Goal: Transaction & Acquisition: Book appointment/travel/reservation

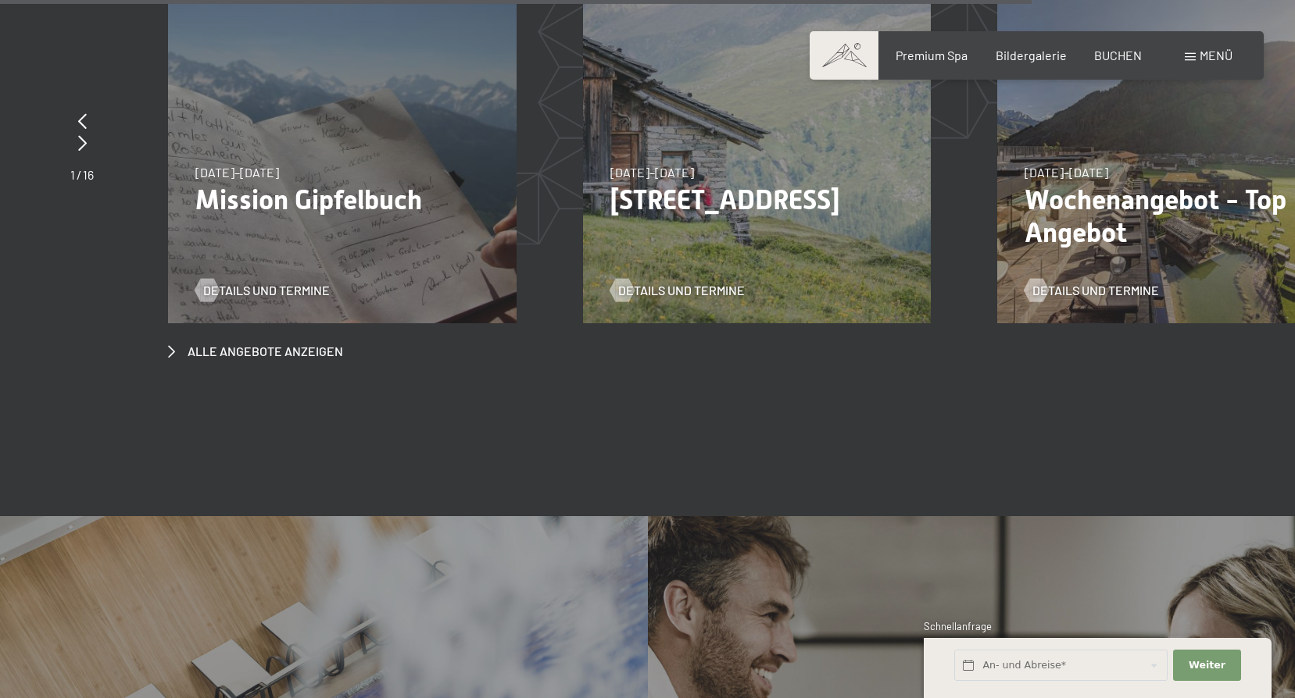
scroll to position [5860, 0]
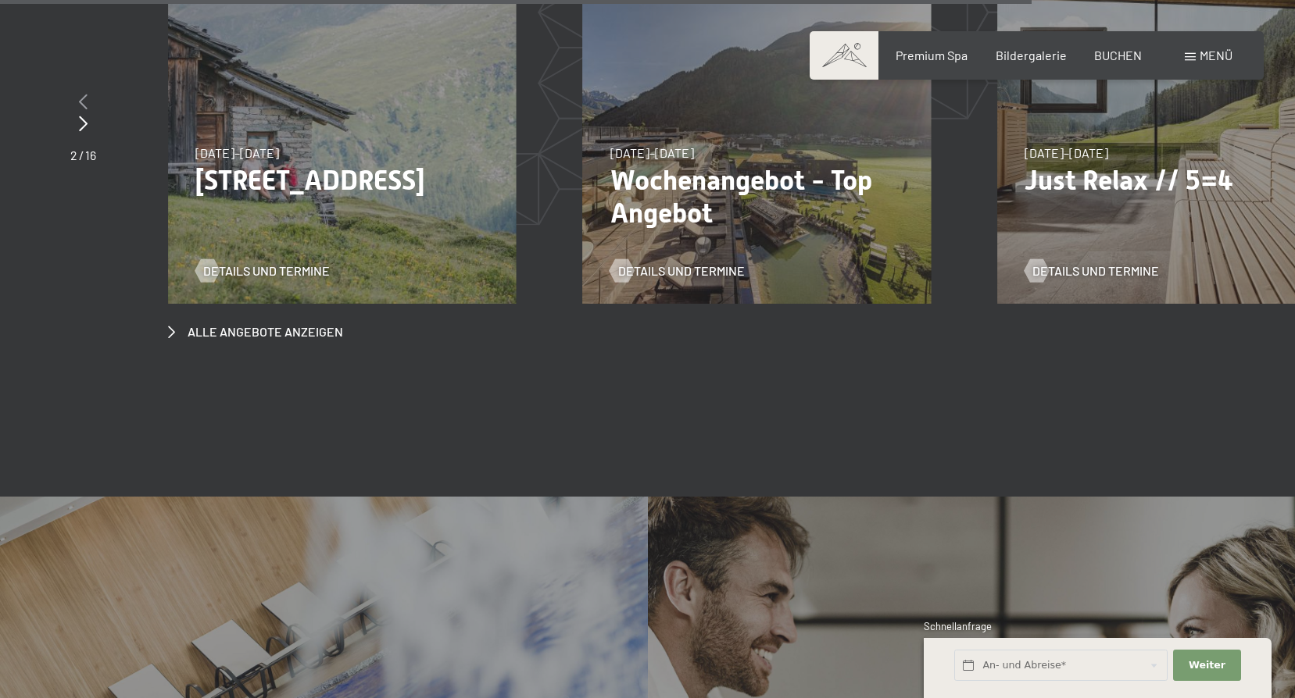
click at [79, 94] on icon at bounding box center [83, 102] width 9 height 16
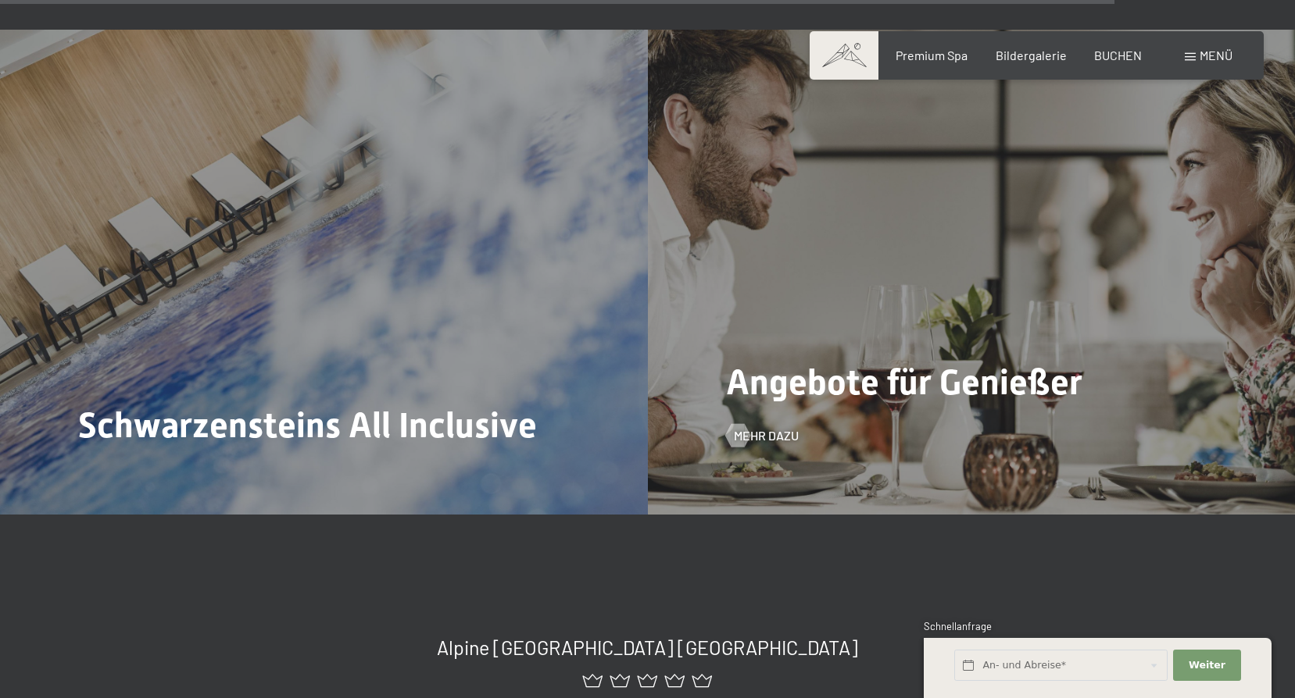
scroll to position [6328, 0]
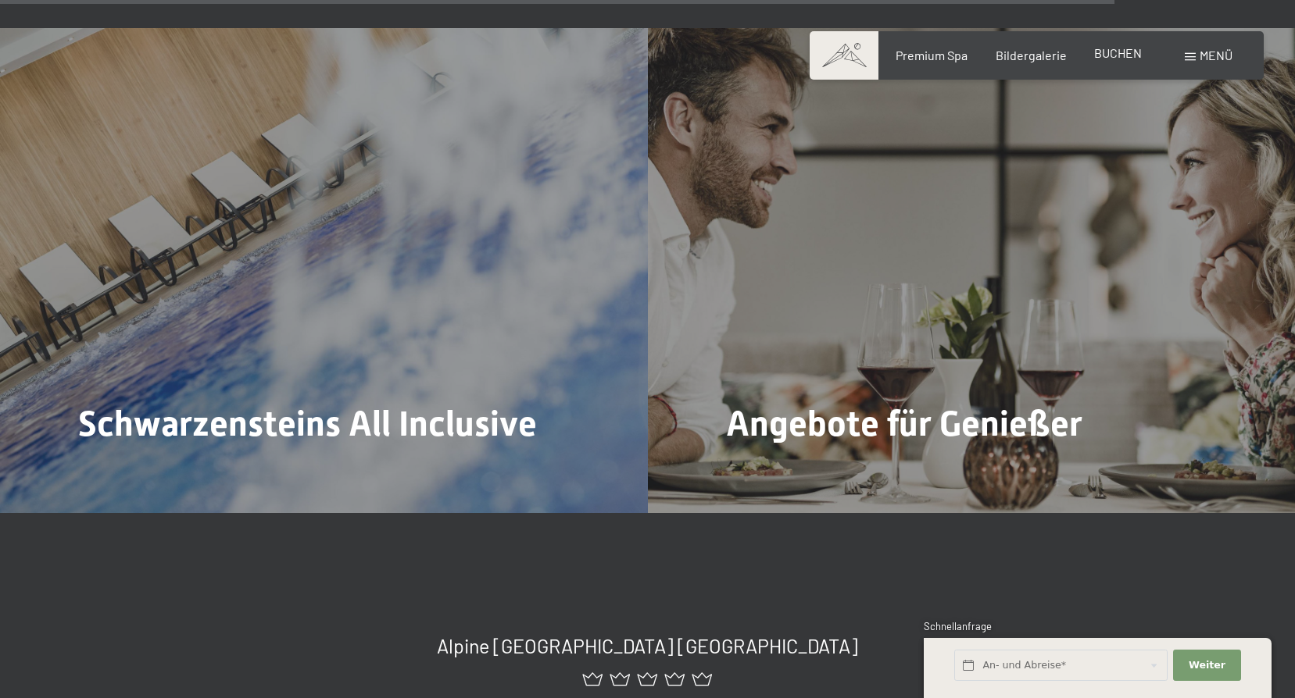
click at [1107, 53] on span "BUCHEN" at bounding box center [1118, 52] width 48 height 15
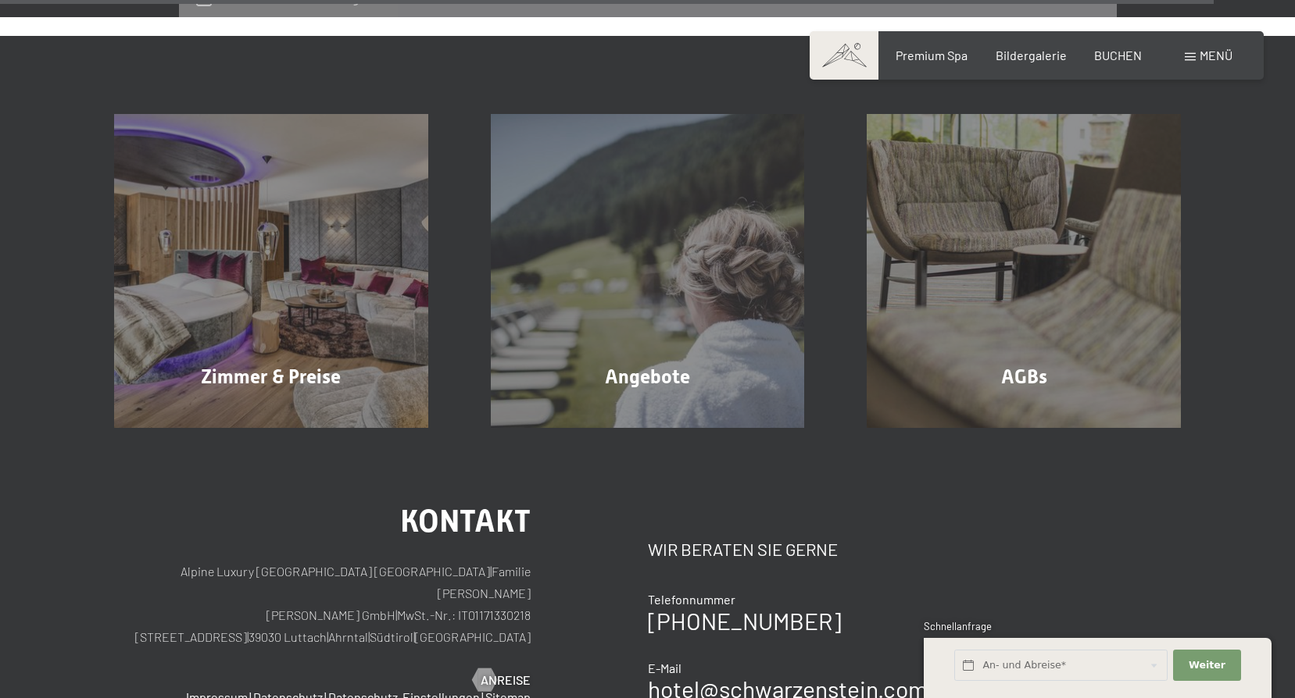
scroll to position [5050, 0]
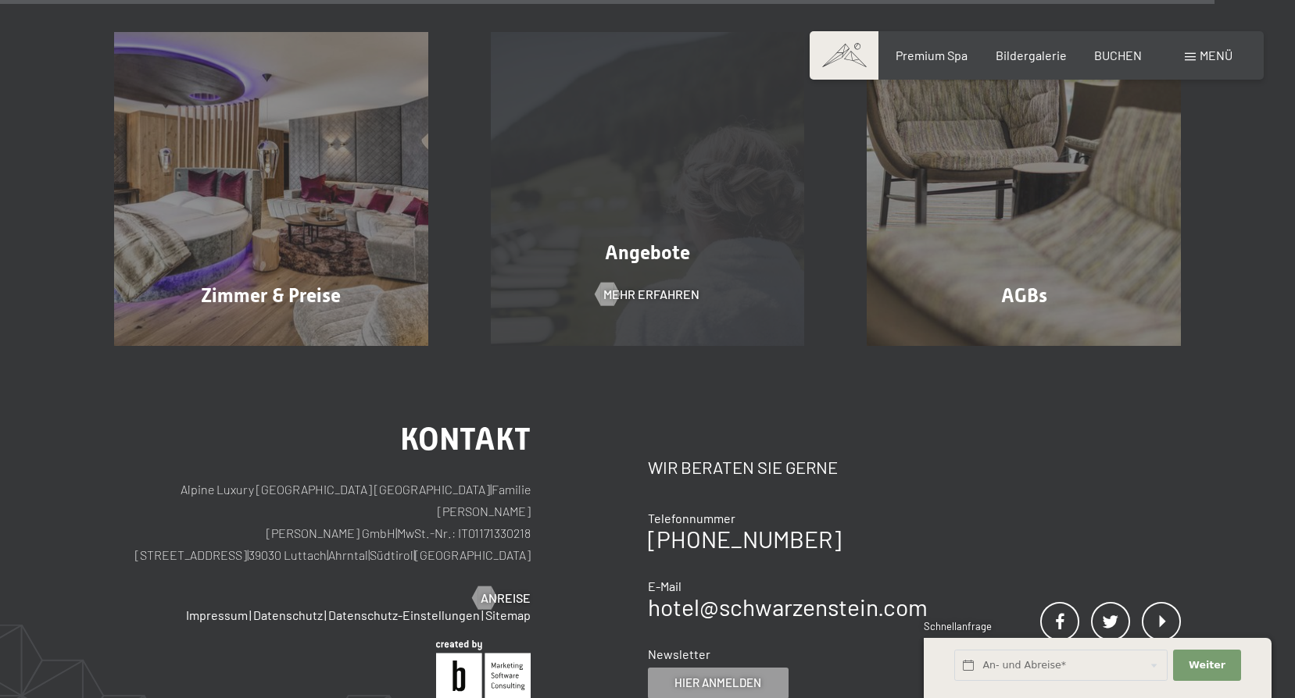
click at [712, 239] on div "Angebote" at bounding box center [647, 252] width 377 height 27
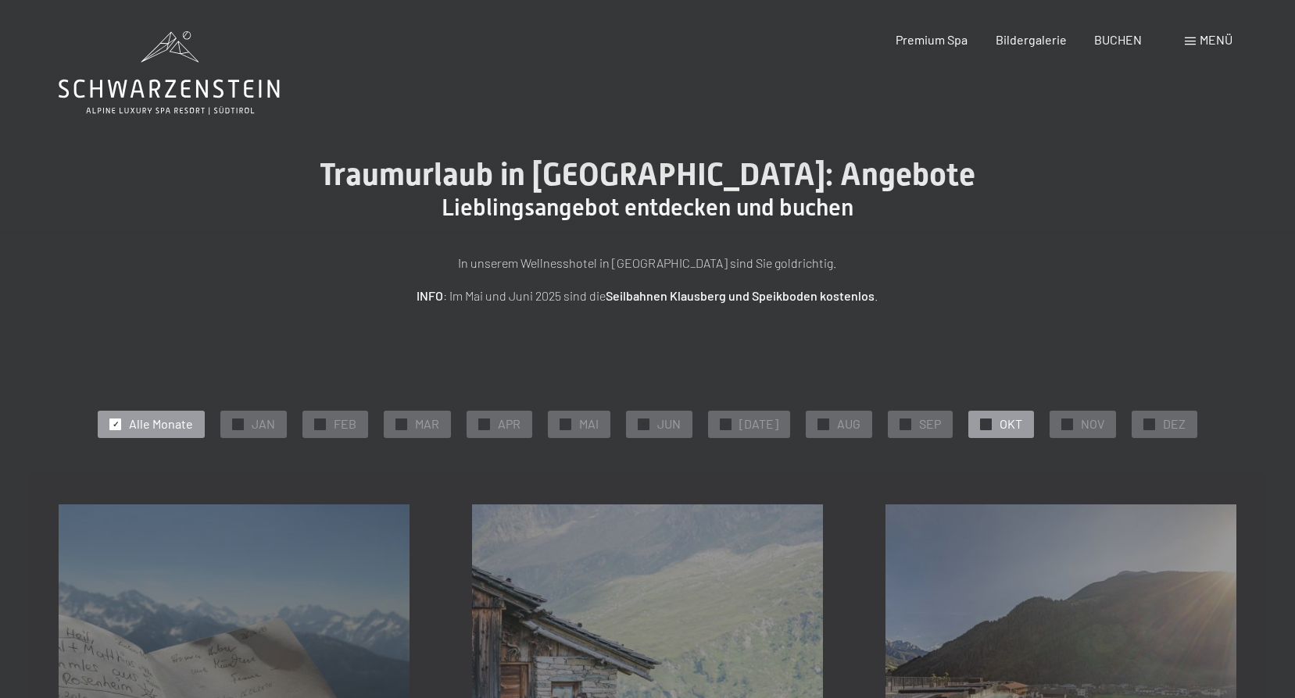
drag, startPoint x: 971, startPoint y: 411, endPoint x: 976, endPoint y: 427, distance: 16.3
click at [976, 427] on div "✓ OKT" at bounding box center [1001, 424] width 66 height 27
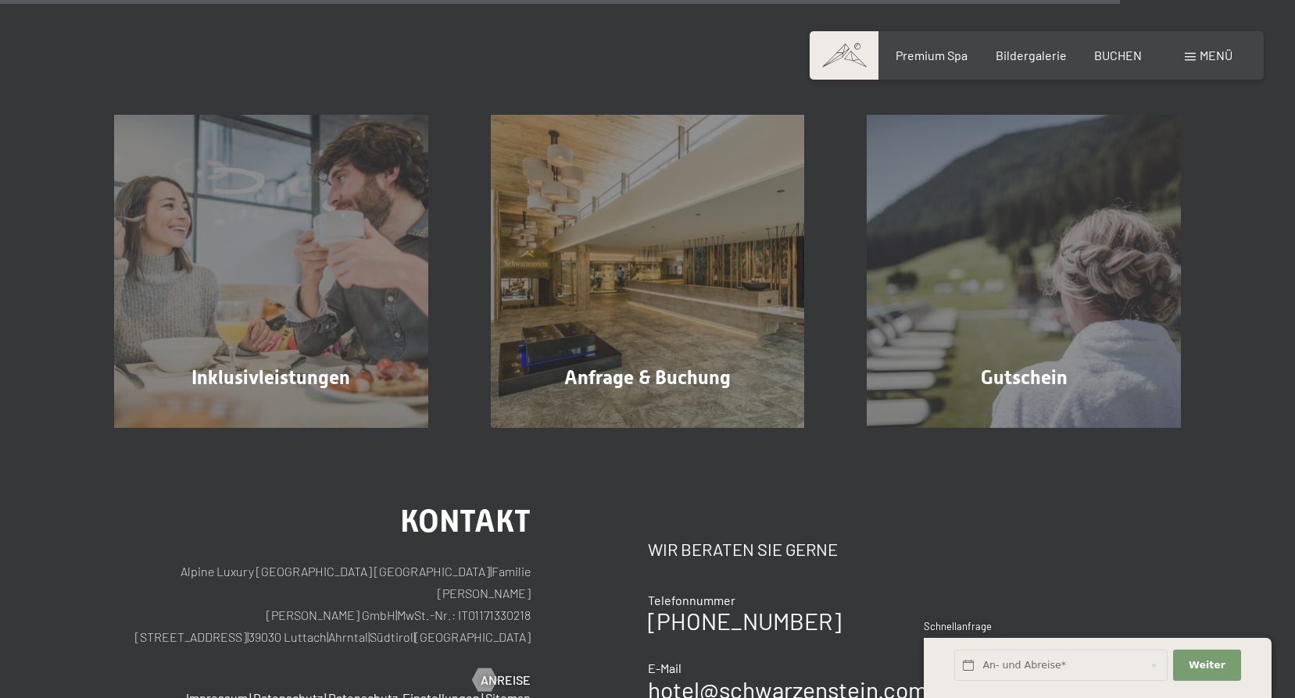
scroll to position [1328, 0]
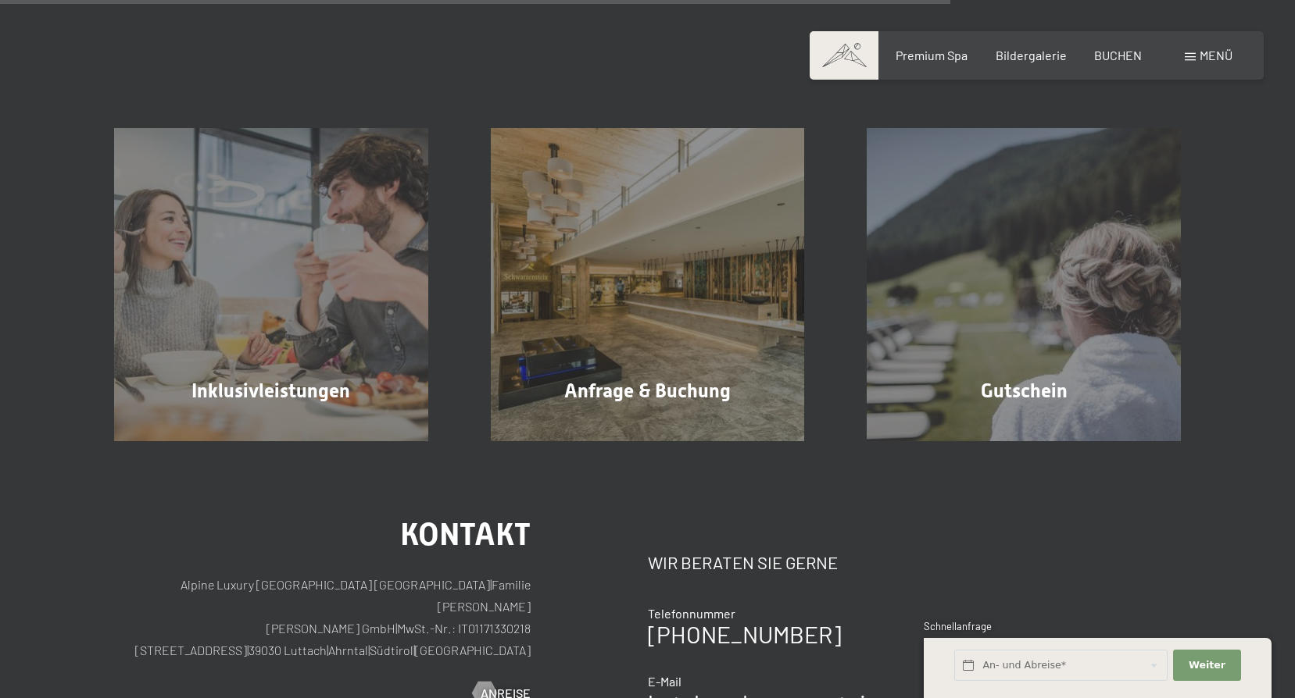
click at [1107, 64] on div "Buchen Anfragen Premium Spa Bildergalerie BUCHEN Menü DE IT EN Gutschein Bilder…" at bounding box center [1036, 55] width 391 height 17
click at [1108, 57] on span "BUCHEN" at bounding box center [1118, 52] width 48 height 15
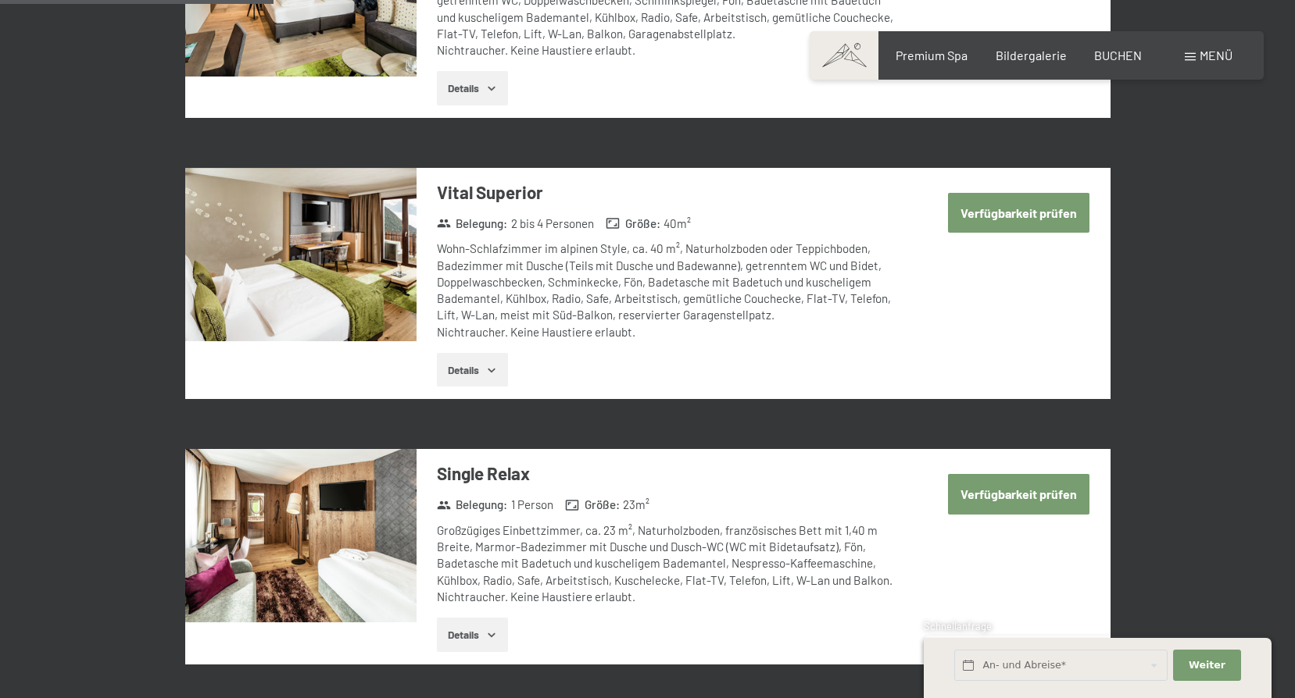
scroll to position [909, 0]
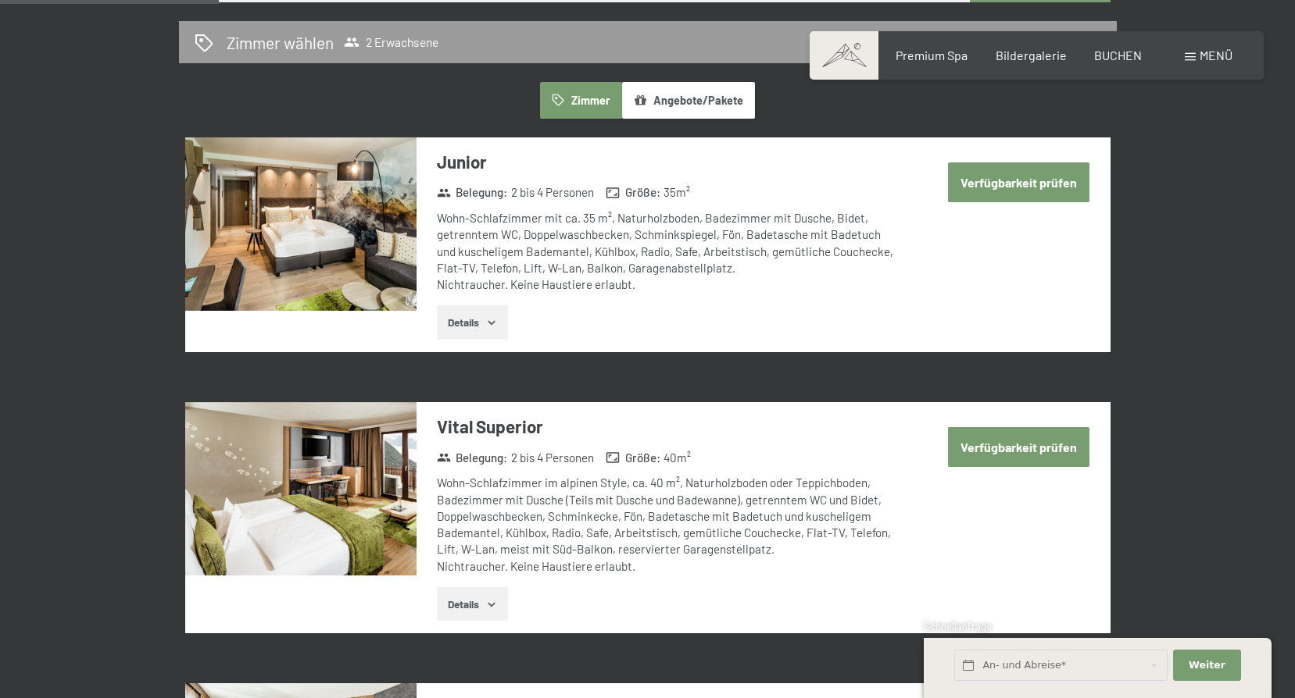
click at [1016, 189] on button "Verfügbarkeit prüfen" at bounding box center [1018, 183] width 141 height 40
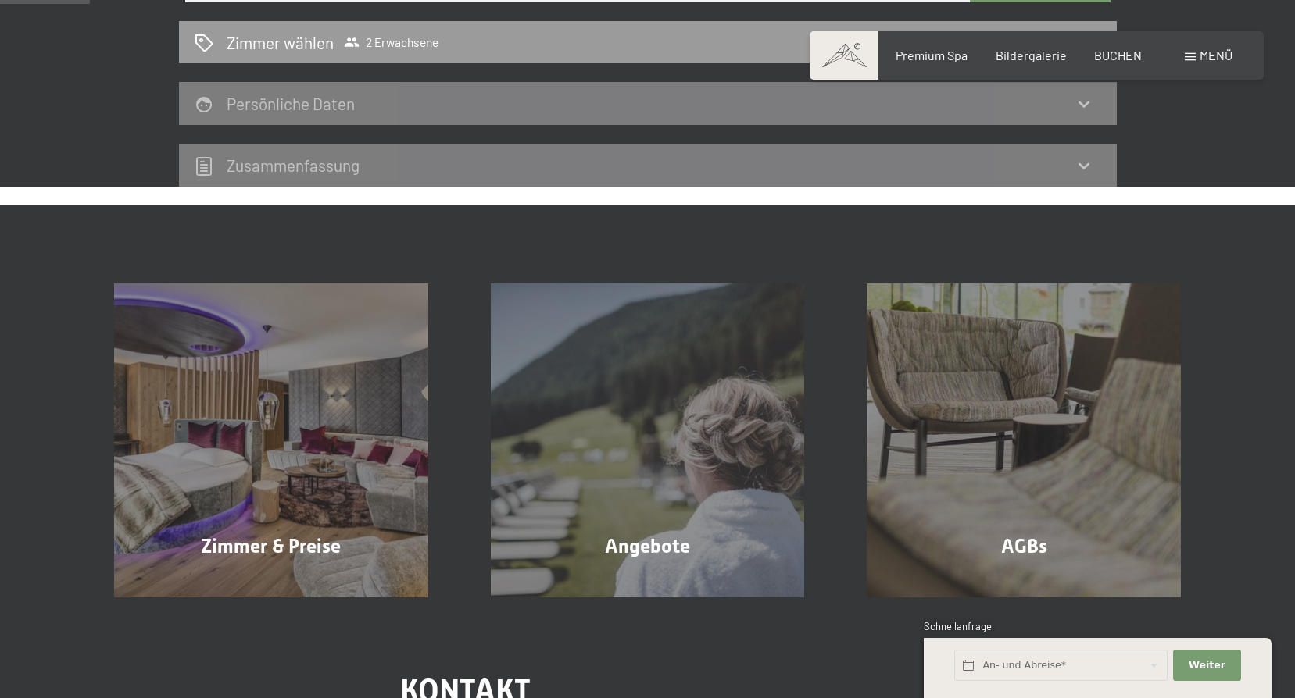
scroll to position [373, 0]
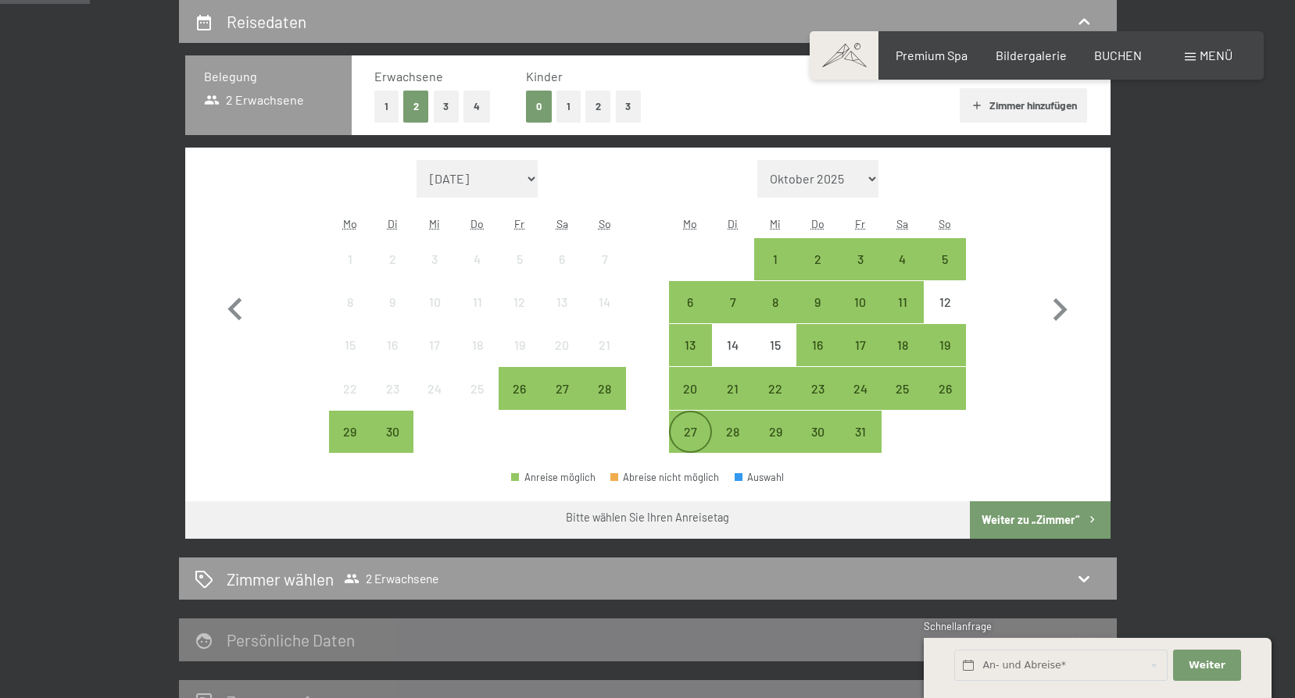
click at [683, 441] on div "27" at bounding box center [689, 445] width 39 height 39
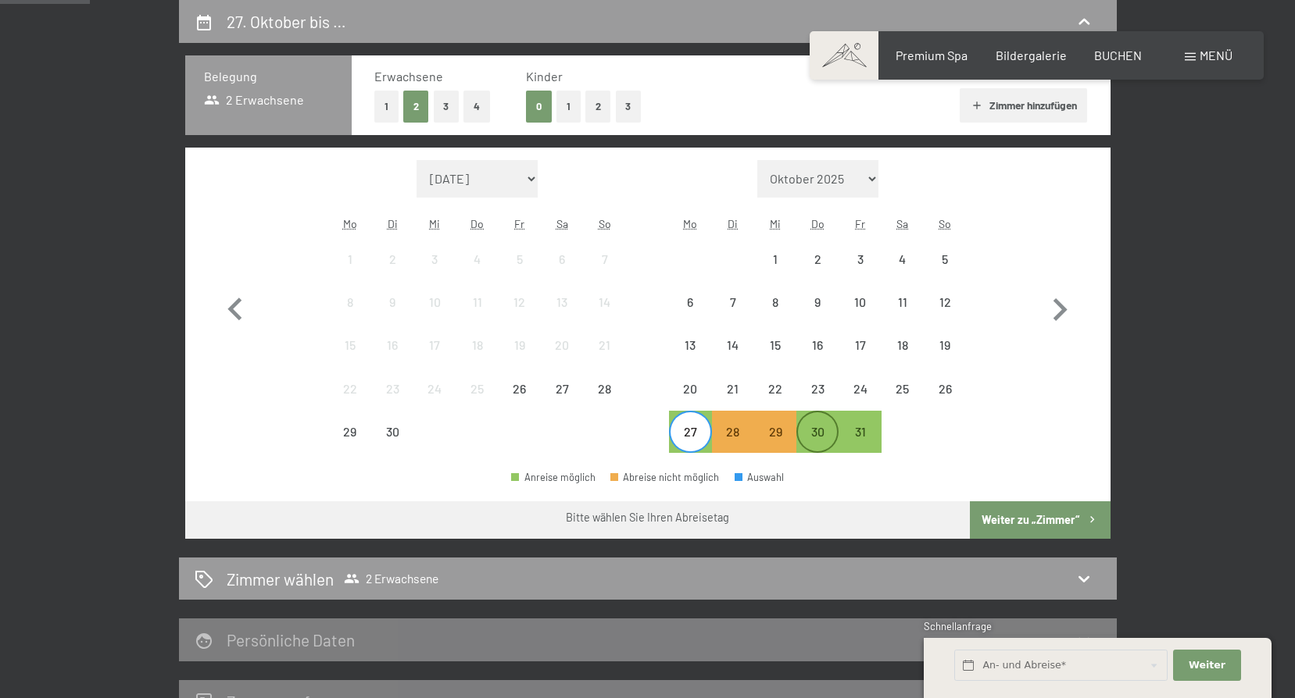
click at [820, 438] on div "30" at bounding box center [817, 445] width 39 height 39
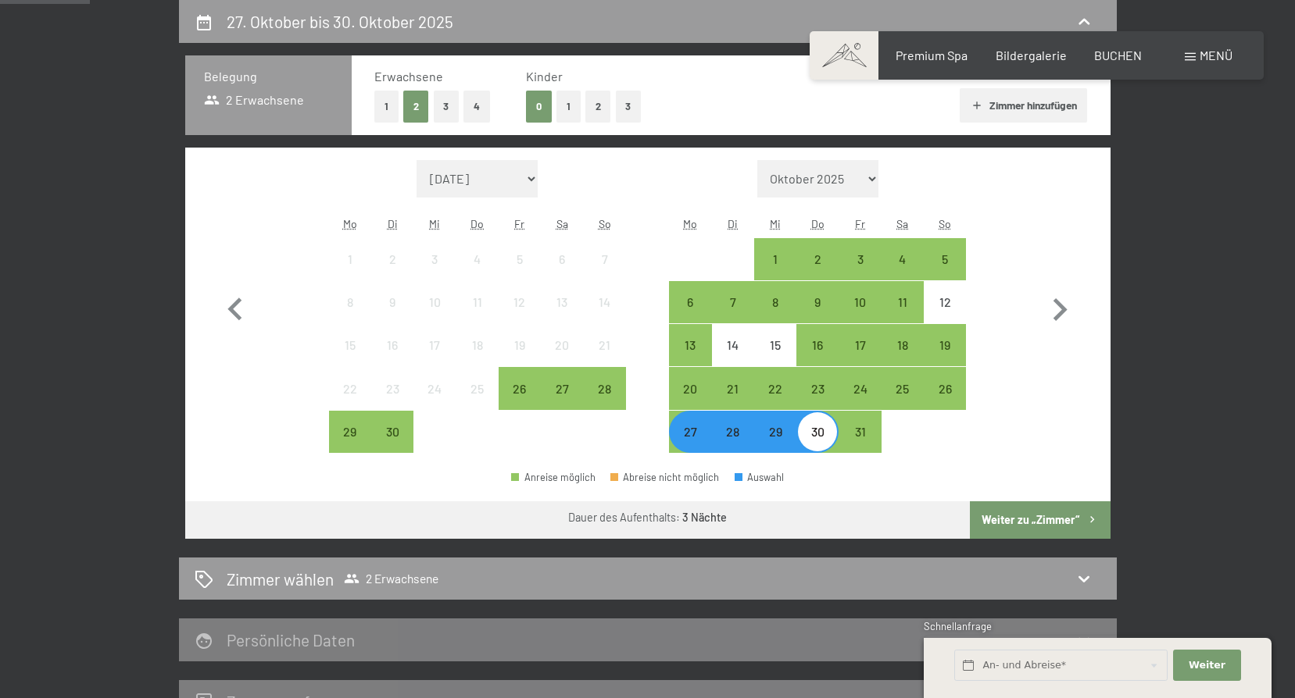
click at [1016, 515] on button "Weiter zu „Zimmer“" at bounding box center [1040, 521] width 140 height 38
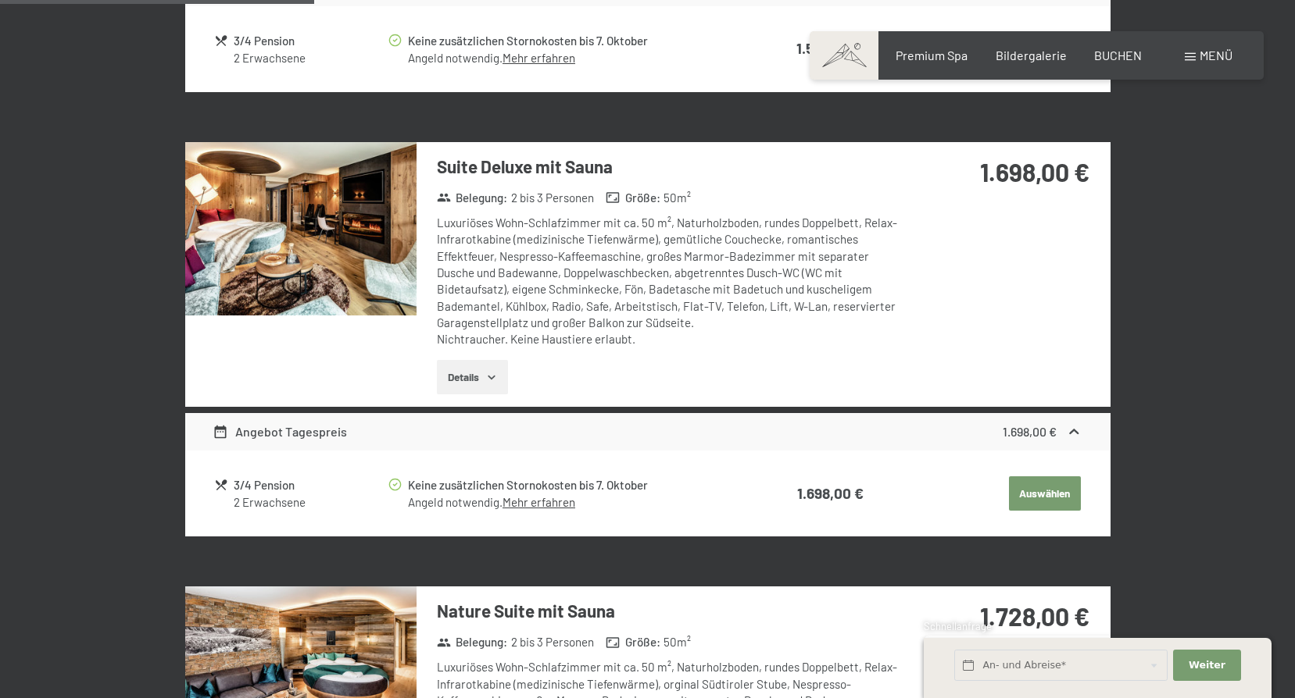
scroll to position [1232, 0]
